Goal: Find contact information: Obtain details needed to contact an individual or organization

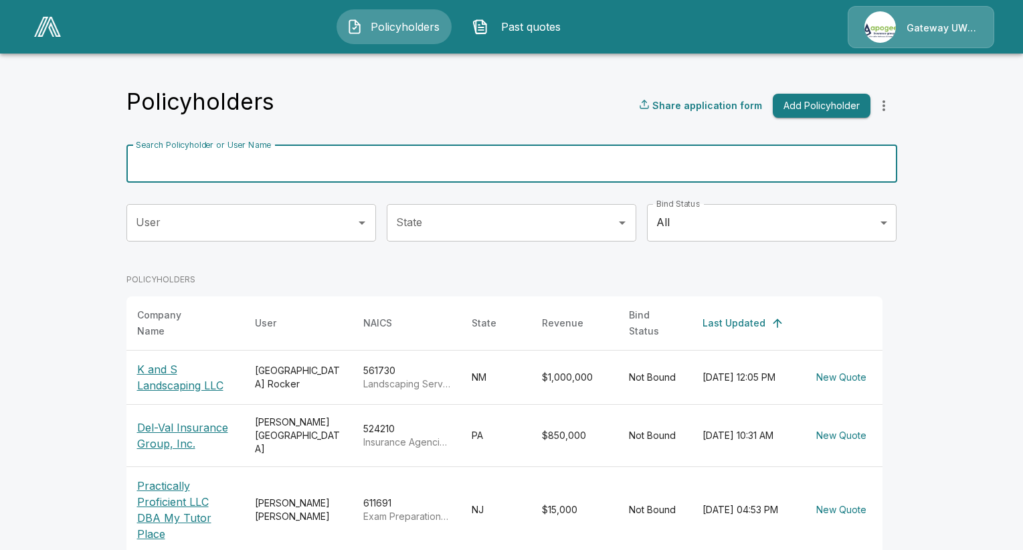
click at [341, 162] on input "Search Policyholder or User Name" at bounding box center [504, 163] width 756 height 37
type input "*"
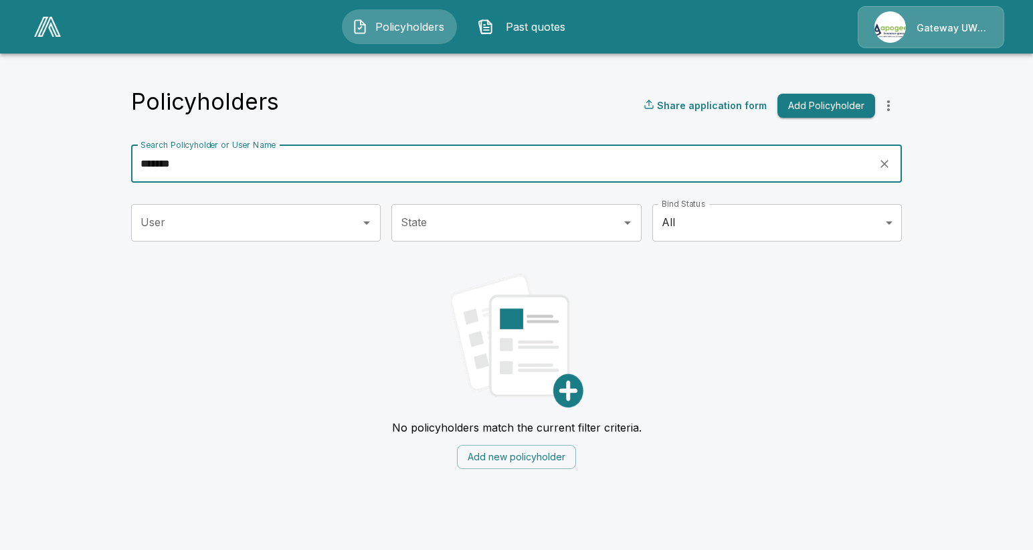
type input "*******"
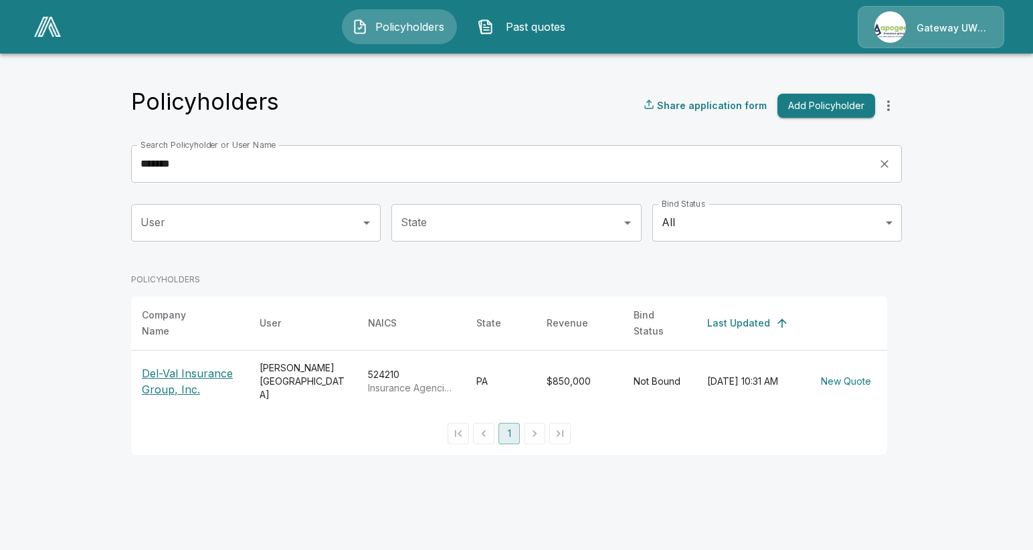
click at [201, 375] on p "Del-Val Insurance Group, Inc." at bounding box center [190, 381] width 96 height 32
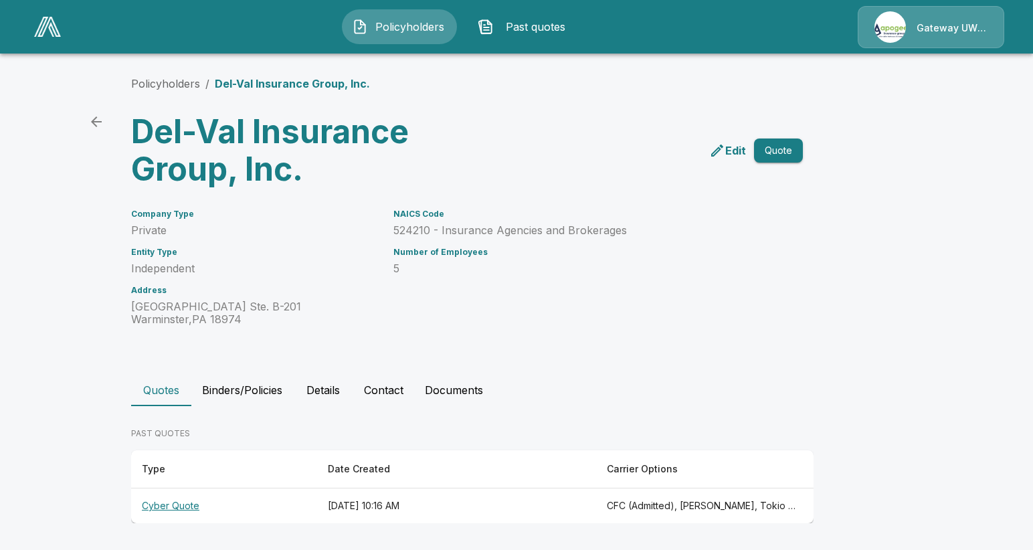
click at [389, 390] on button "Contact" at bounding box center [383, 390] width 61 height 32
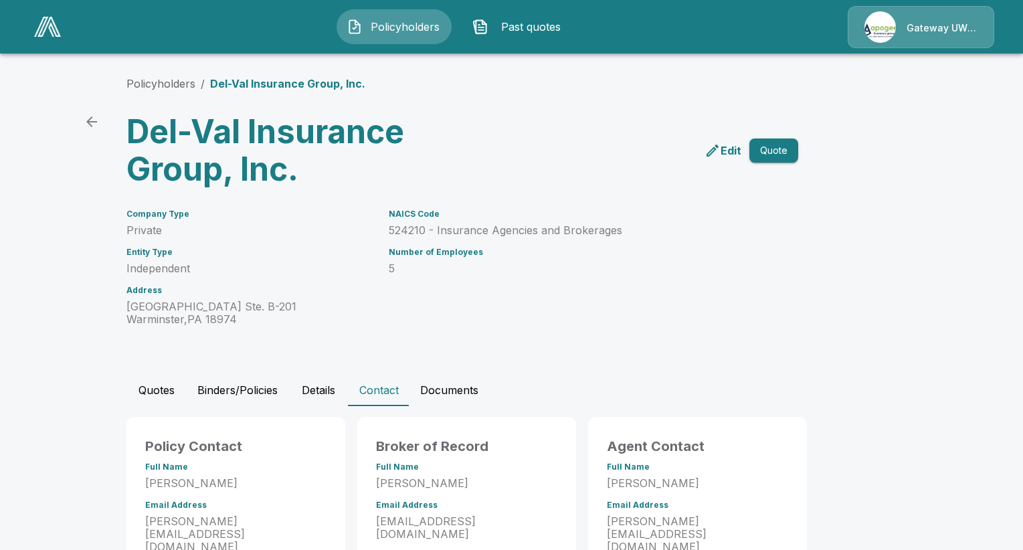
scroll to position [67, 0]
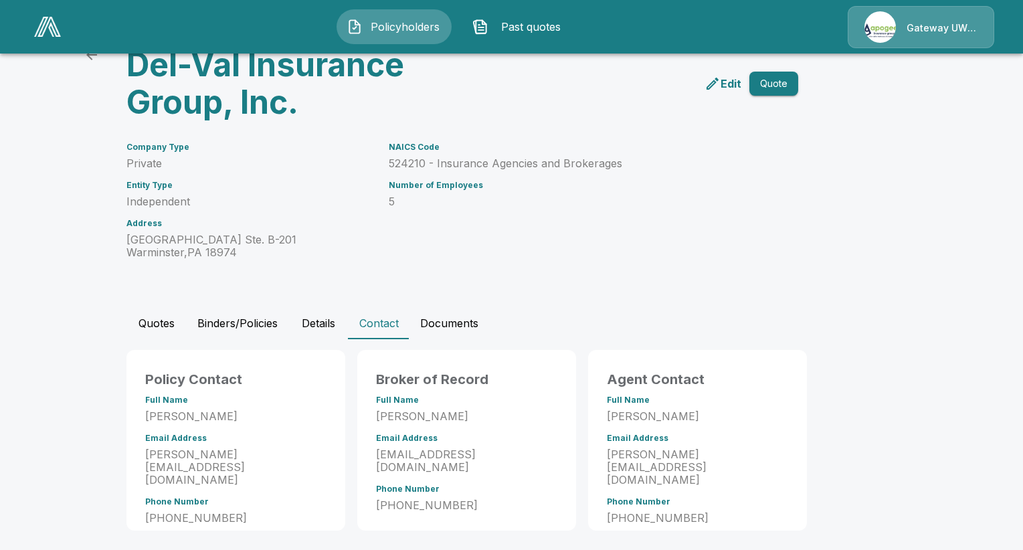
click at [227, 244] on p "[STREET_ADDRESS] B-201 Warminster , PA 18974" at bounding box center [249, 245] width 246 height 25
drag, startPoint x: 254, startPoint y: 249, endPoint x: 246, endPoint y: 250, distance: 8.8
click at [246, 250] on p "[STREET_ADDRESS] B-201 Warminster , PA 18974" at bounding box center [249, 245] width 246 height 25
drag, startPoint x: 216, startPoint y: 252, endPoint x: 139, endPoint y: 234, distance: 78.9
click at [125, 238] on div "Company Type Private Entity Type Independent Address [STREET_ADDRESS] B-201 War…" at bounding box center [241, 192] width 262 height 132
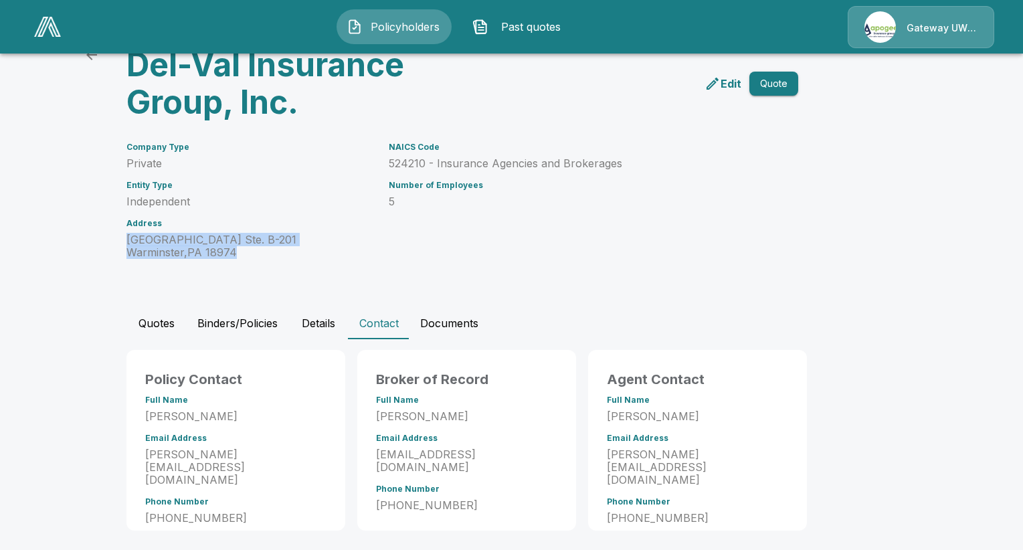
copy p "[STREET_ADDRESS] B-201 Warminster , PA 18974"
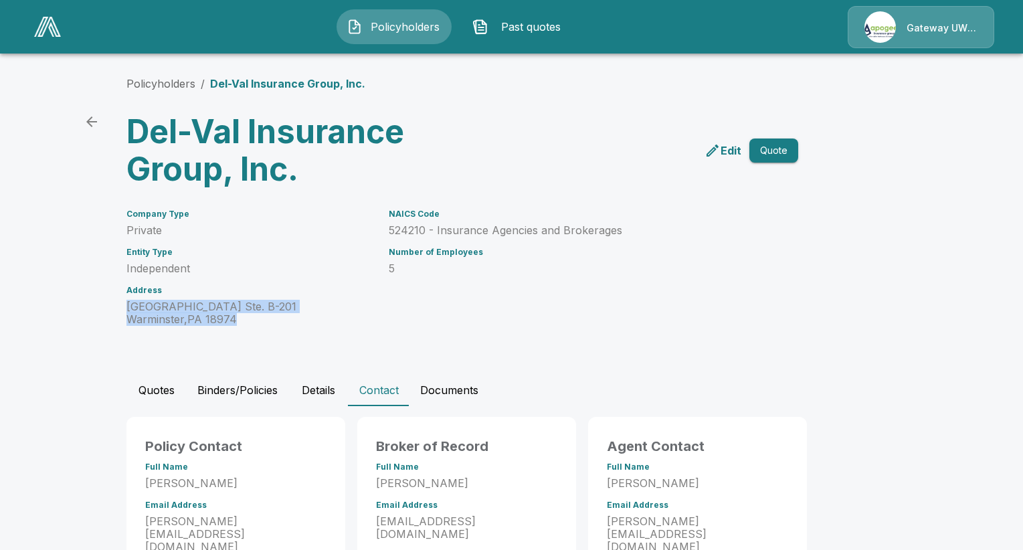
scroll to position [73, 0]
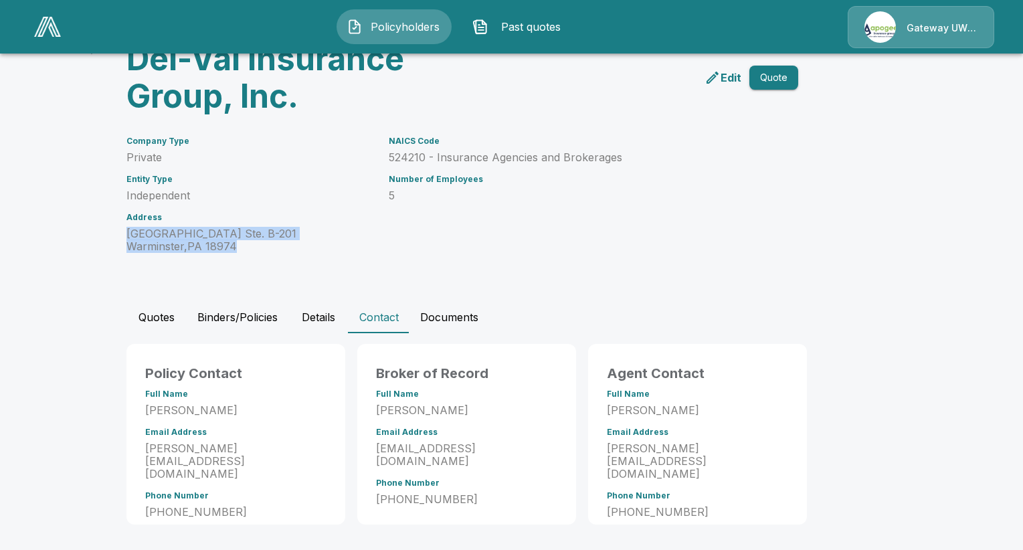
click at [173, 319] on button "Quotes" at bounding box center [156, 317] width 60 height 32
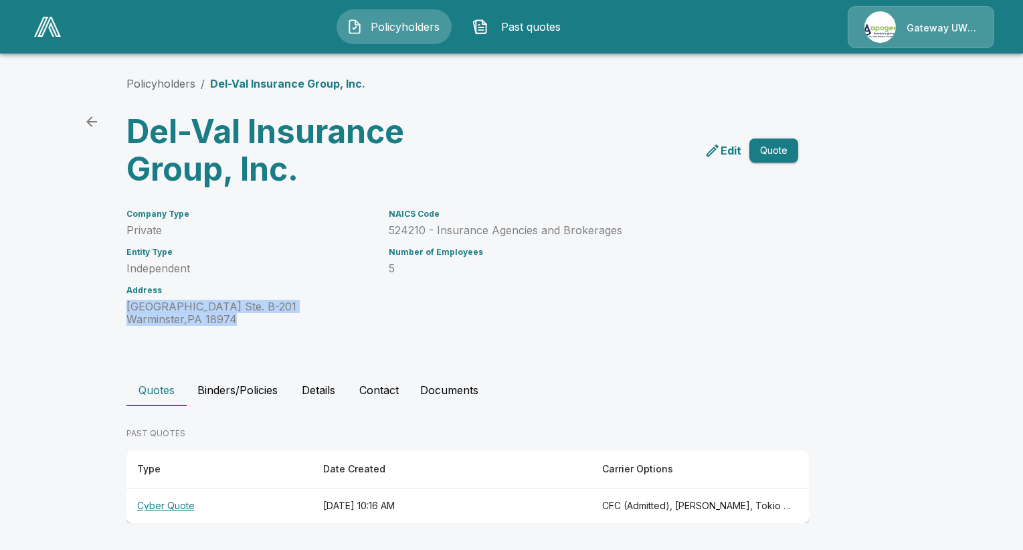
scroll to position [0, 0]
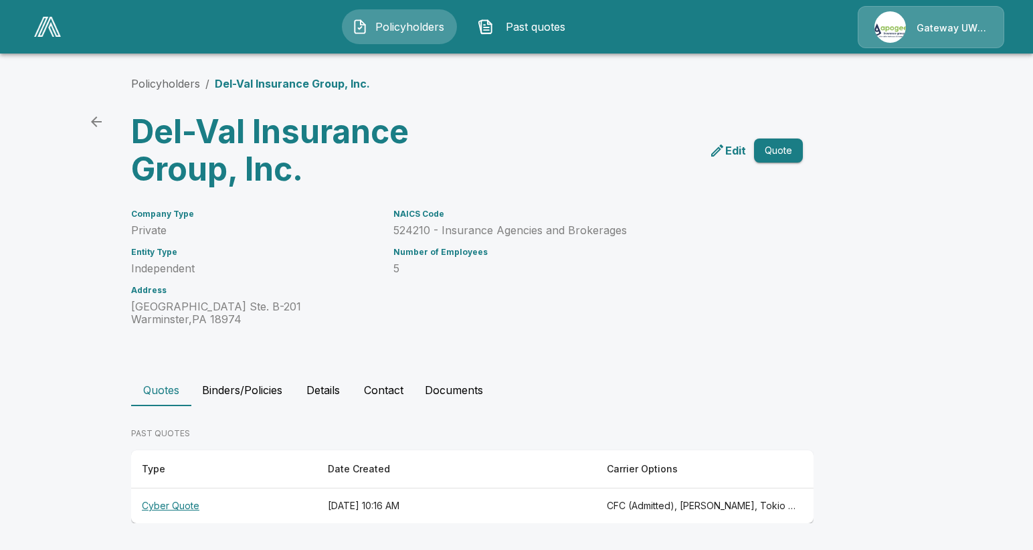
click at [149, 504] on th "Cyber Quote" at bounding box center [224, 505] width 186 height 35
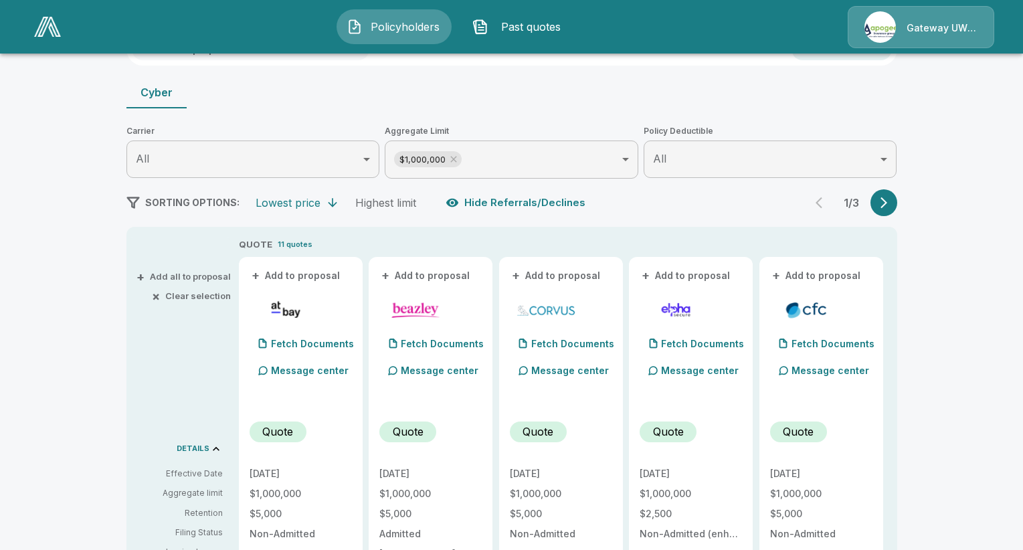
scroll to position [41, 0]
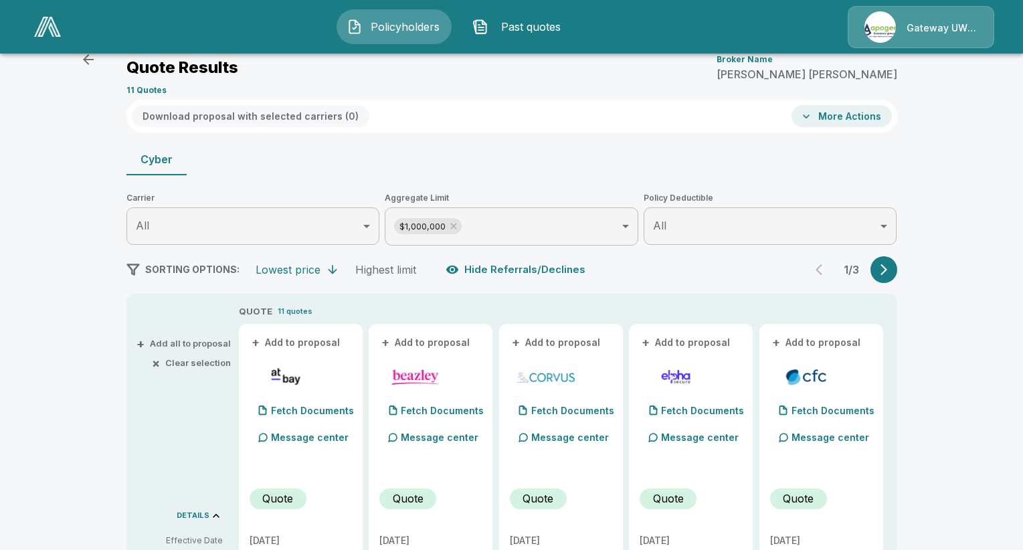
click at [887, 266] on icon "button" at bounding box center [883, 269] width 7 height 11
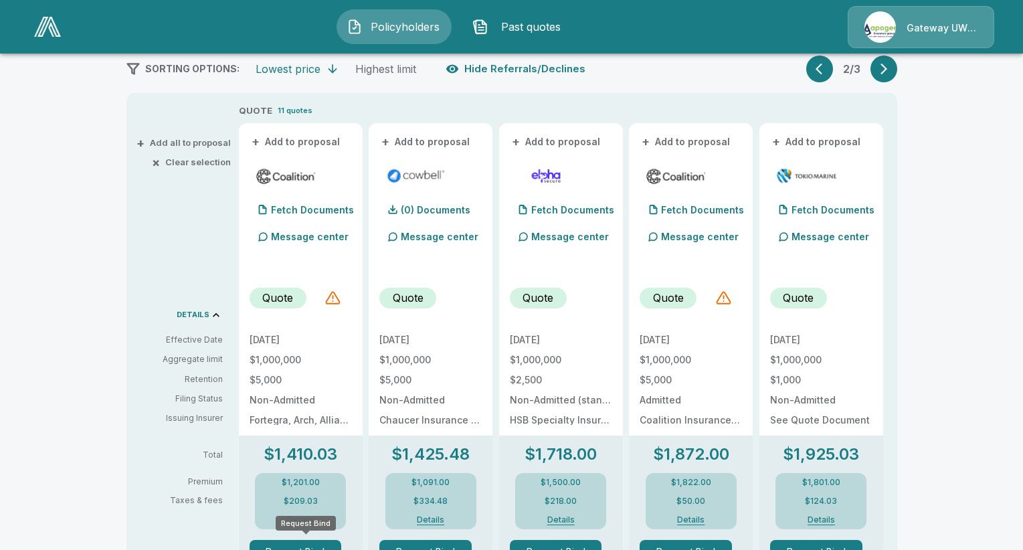
scroll to position [376, 0]
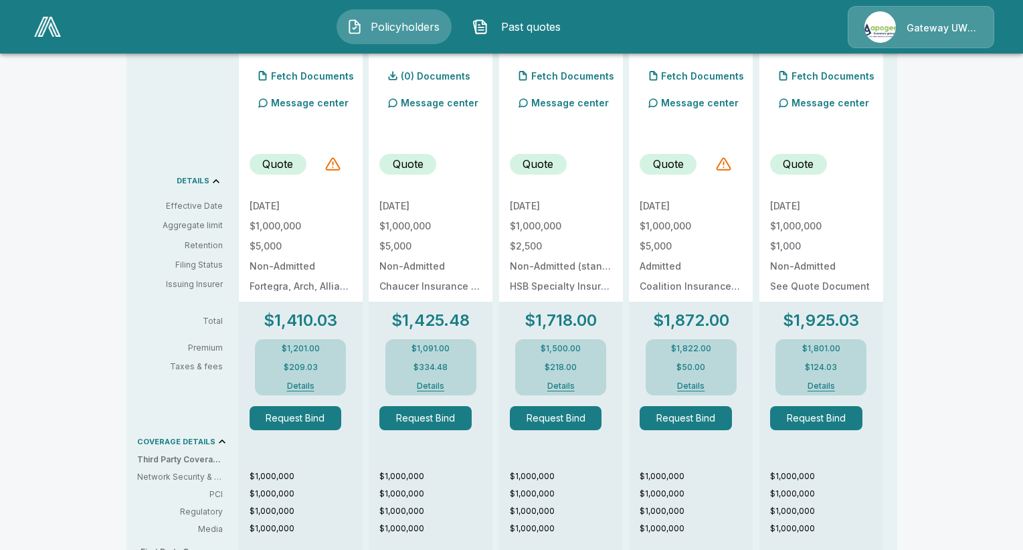
click at [304, 384] on button "Details" at bounding box center [301, 386] width 54 height 8
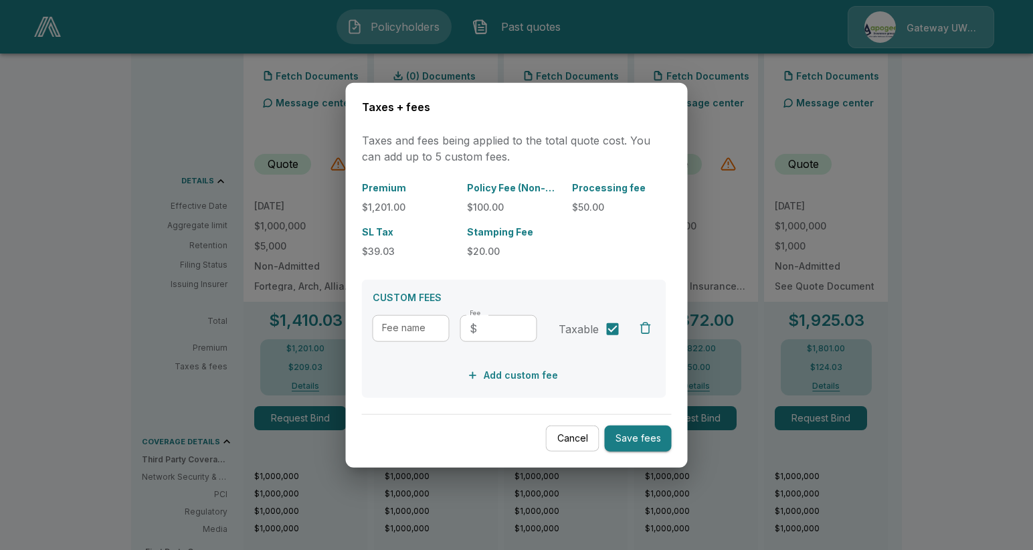
click at [571, 442] on button "Cancel" at bounding box center [573, 439] width 54 height 26
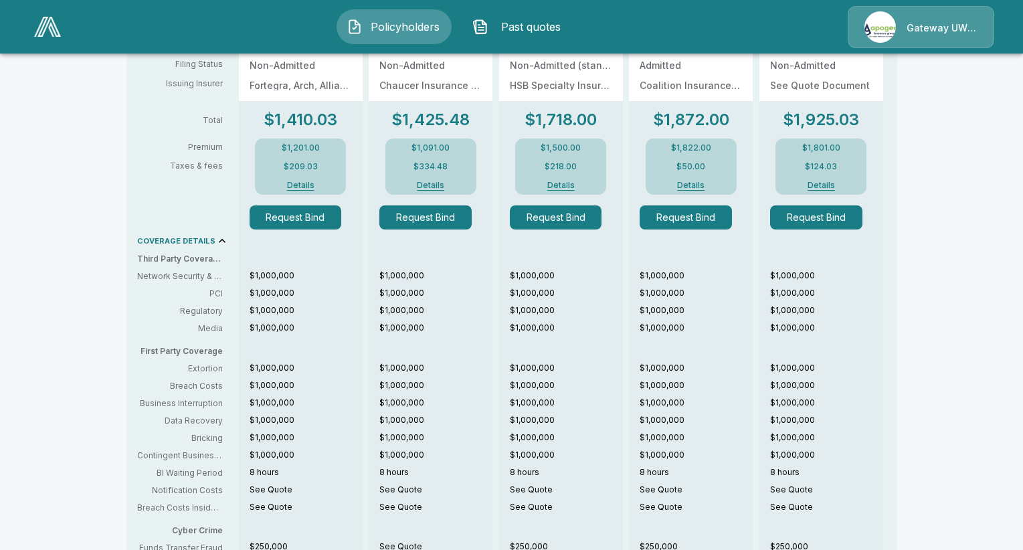
scroll to position [644, 0]
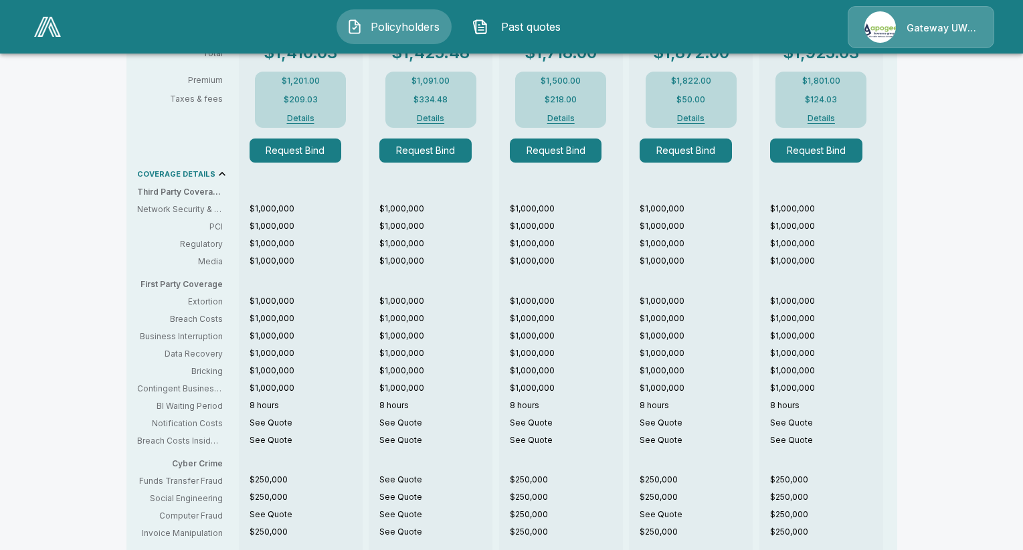
click at [697, 119] on button "Details" at bounding box center [691, 118] width 54 height 8
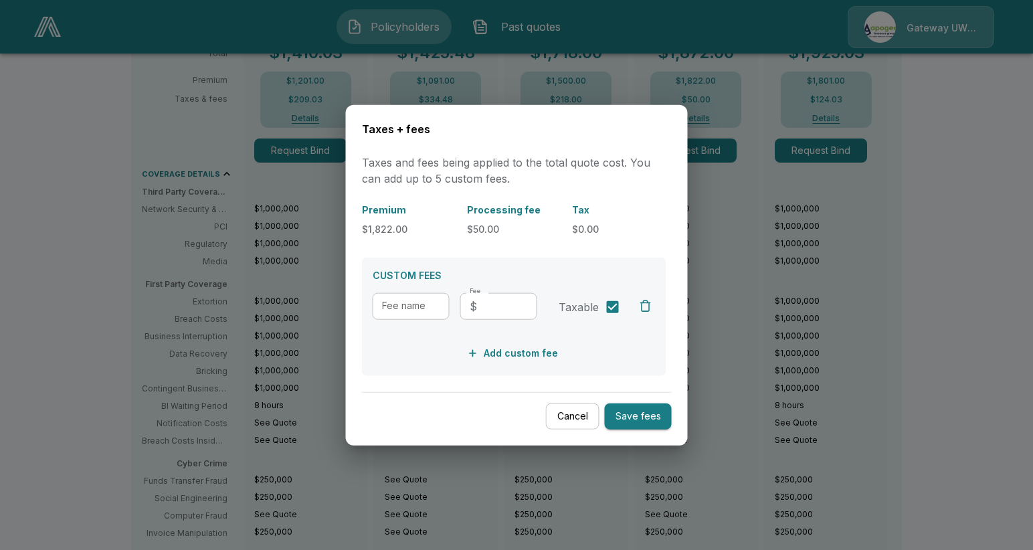
click at [588, 417] on button "Cancel" at bounding box center [573, 416] width 54 height 26
